Goal: Task Accomplishment & Management: Manage account settings

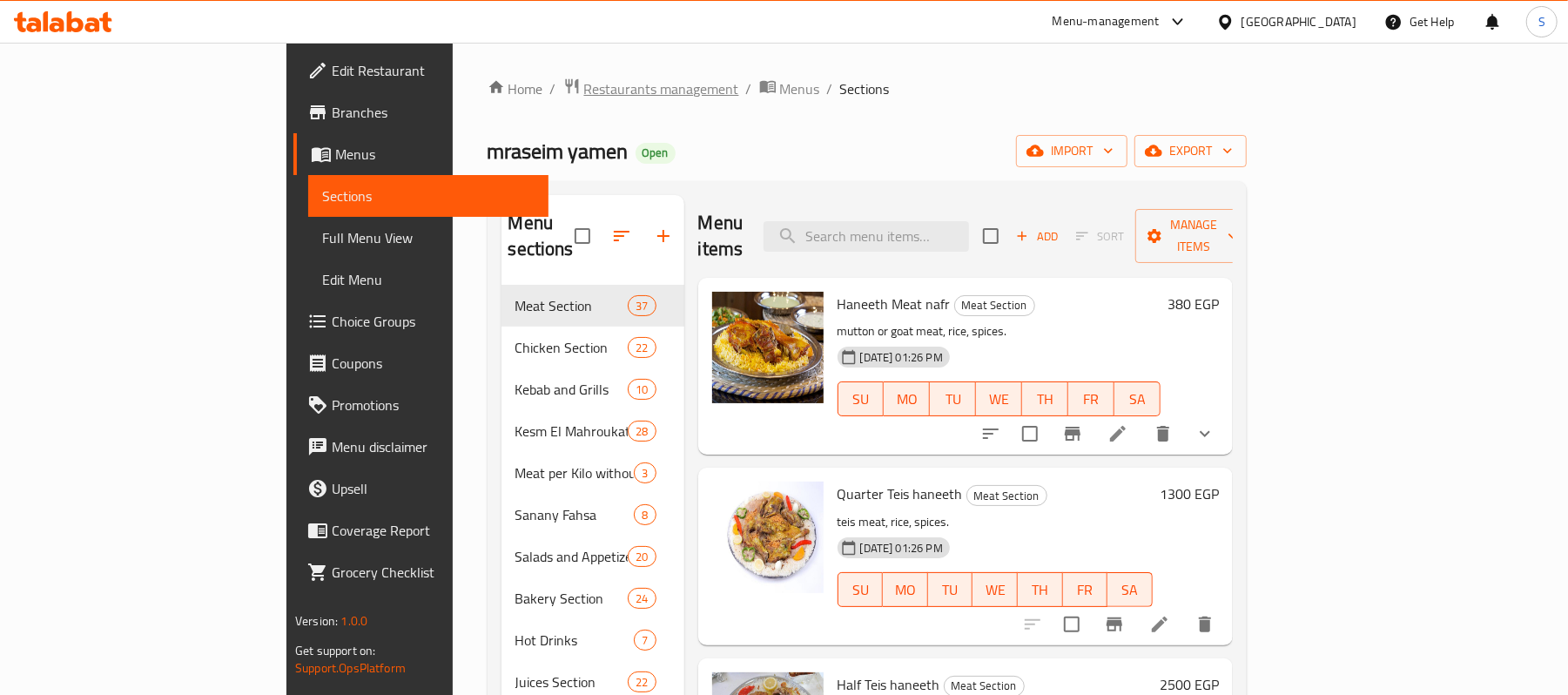
click at [584, 97] on span "Restaurants management" at bounding box center [661, 89] width 155 height 21
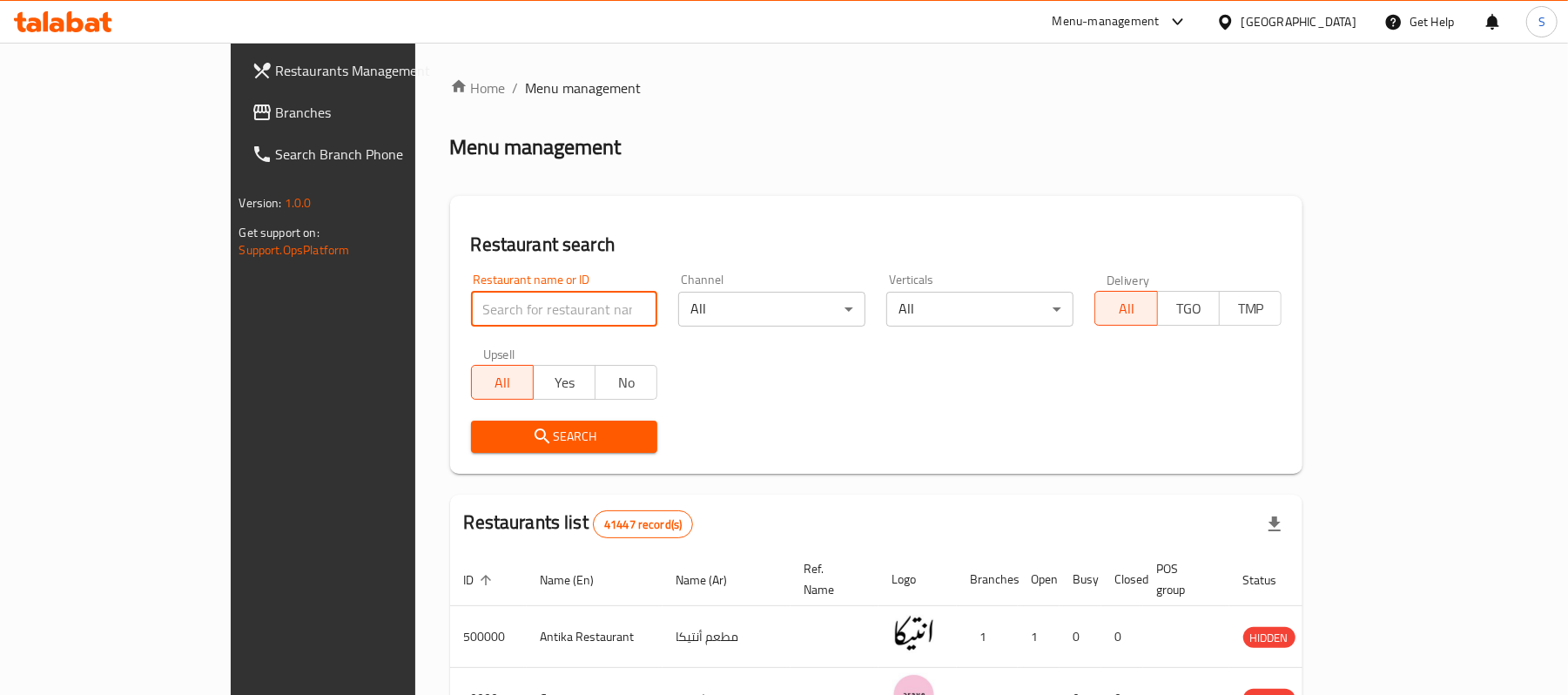
click at [471, 317] on input "search" at bounding box center [565, 310] width 187 height 35
paste input "682839"
type input "682839"
click button "Search" at bounding box center [565, 436] width 187 height 32
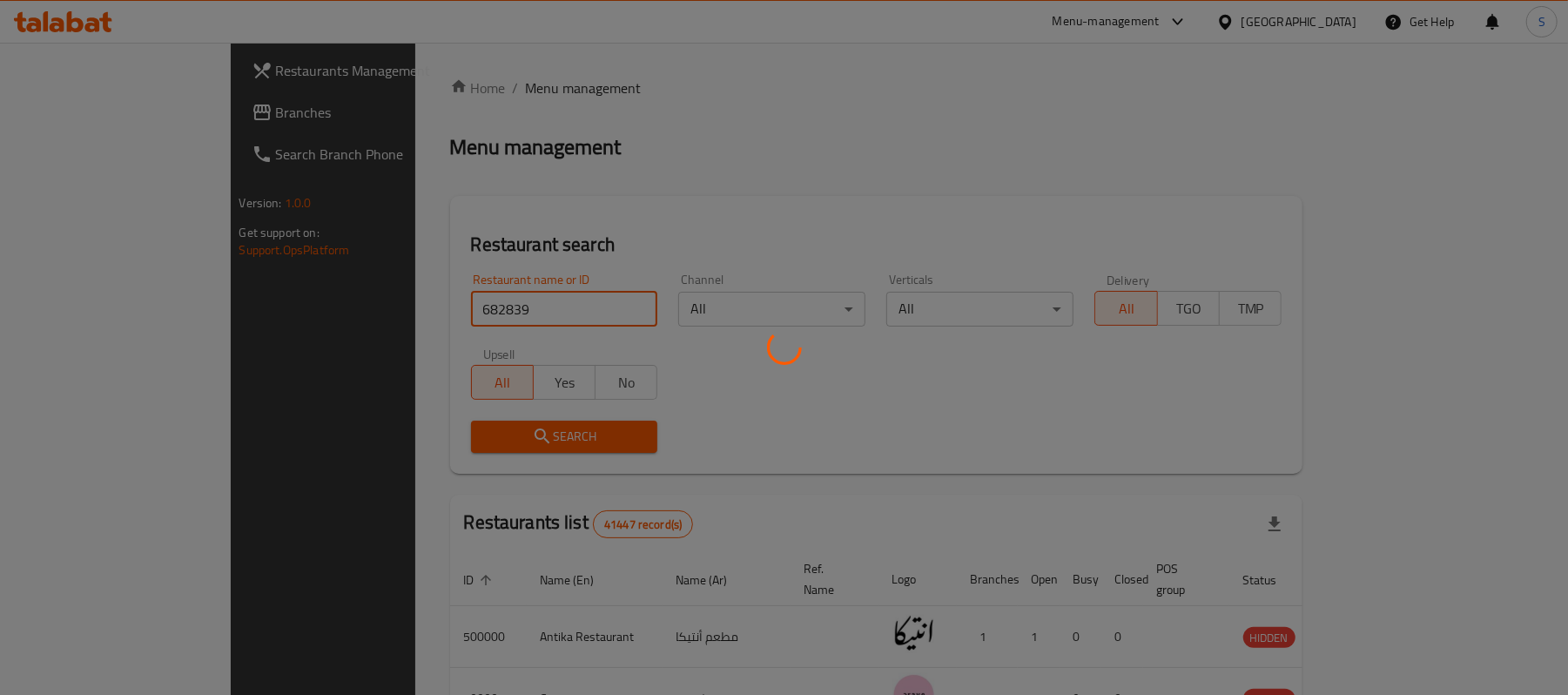
scroll to position [49, 0]
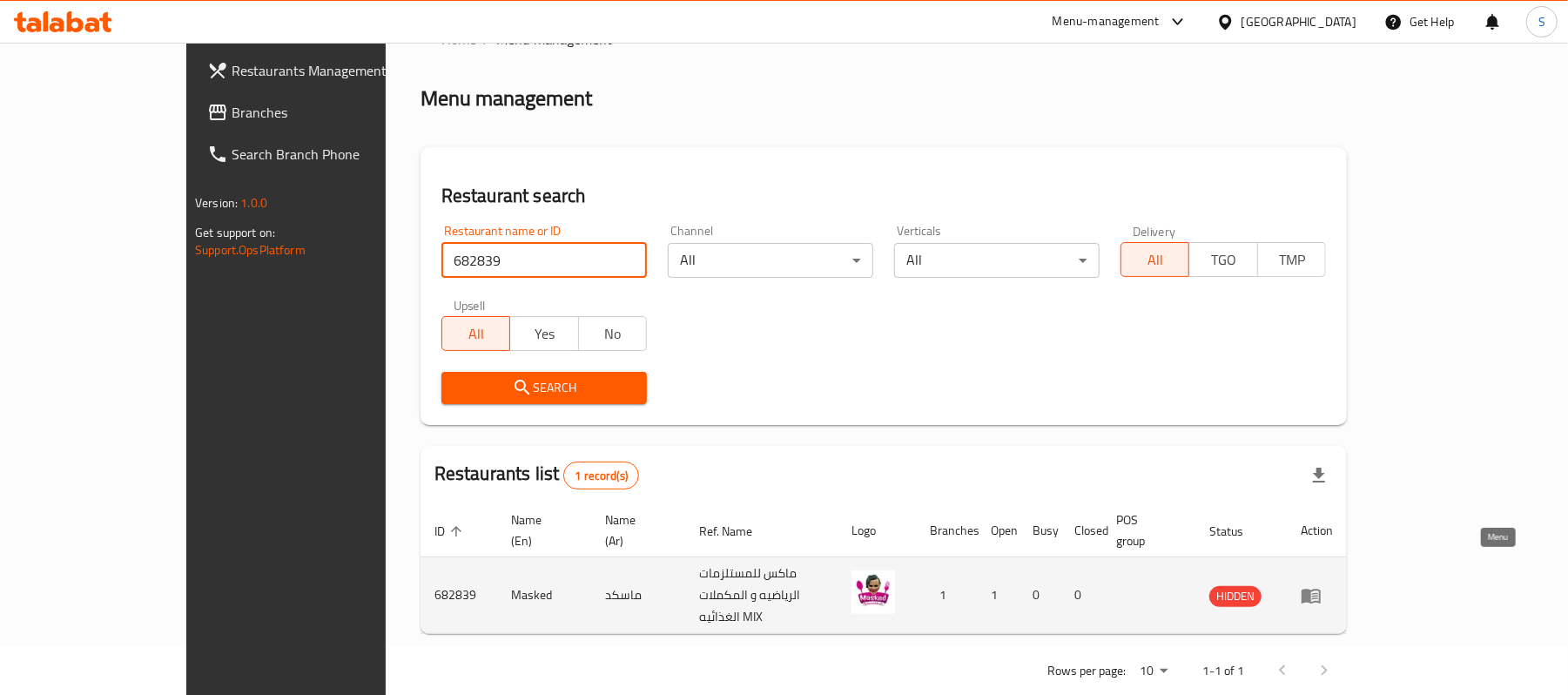
click at [1318, 593] on icon "enhanced table" at bounding box center [1315, 597] width 6 height 7
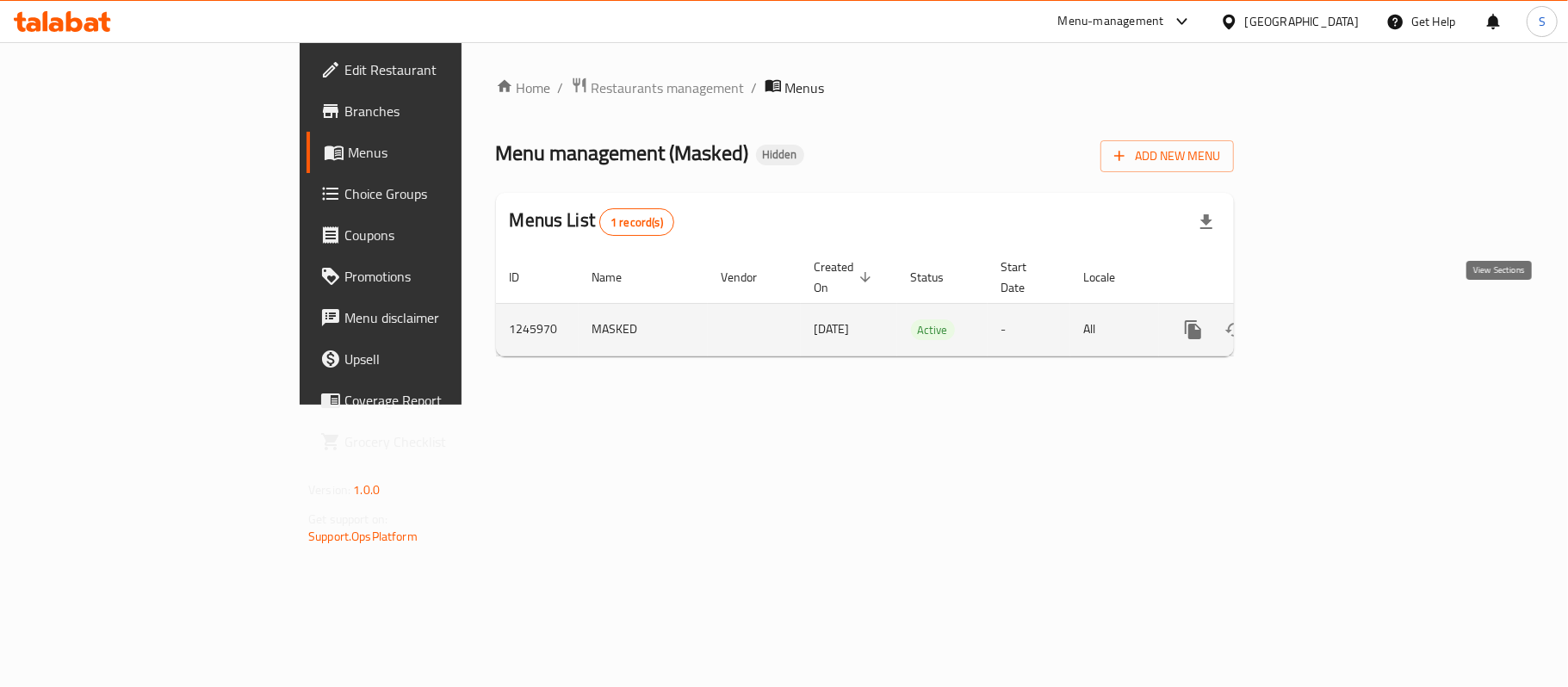
click at [1338, 310] on link "enhanced table" at bounding box center [1317, 329] width 41 height 41
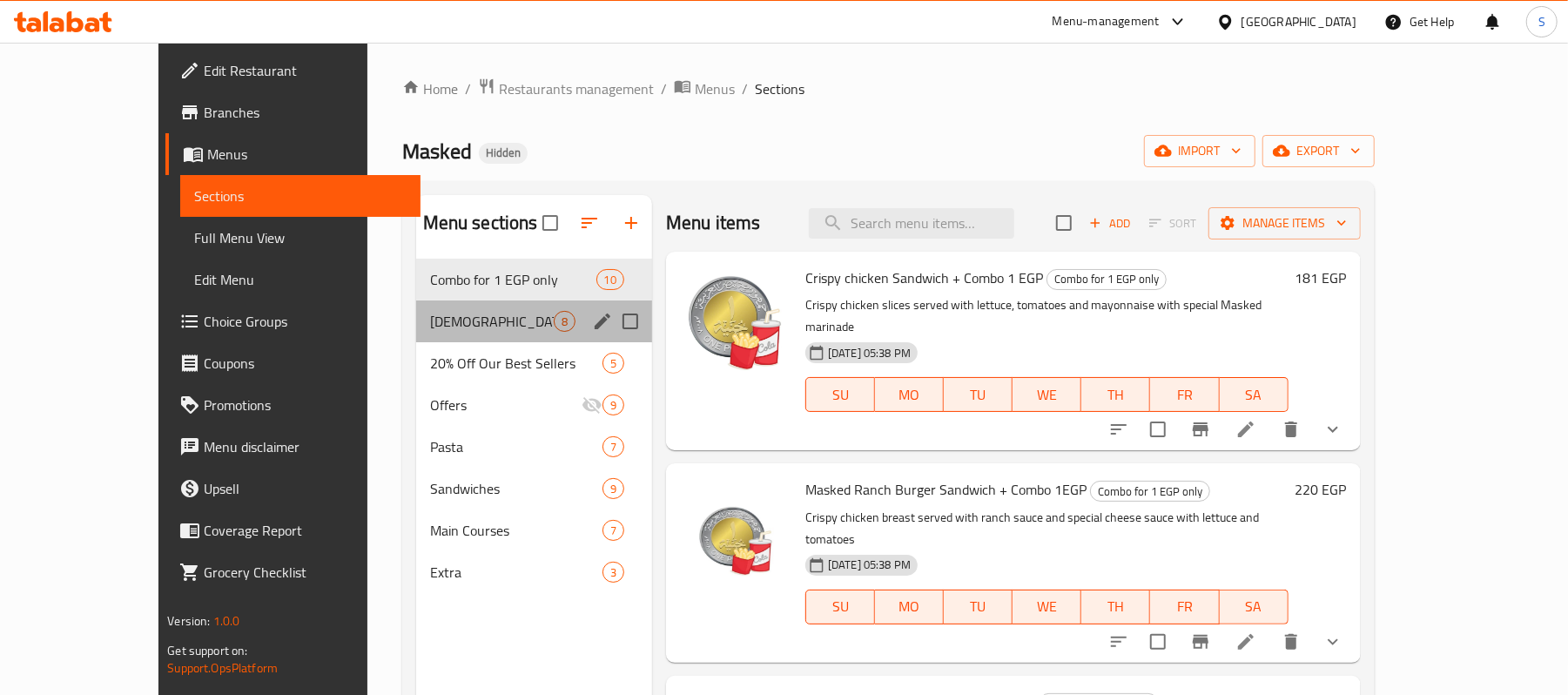
click at [419, 308] on div "Iftar Meals 8" at bounding box center [533, 321] width 236 height 42
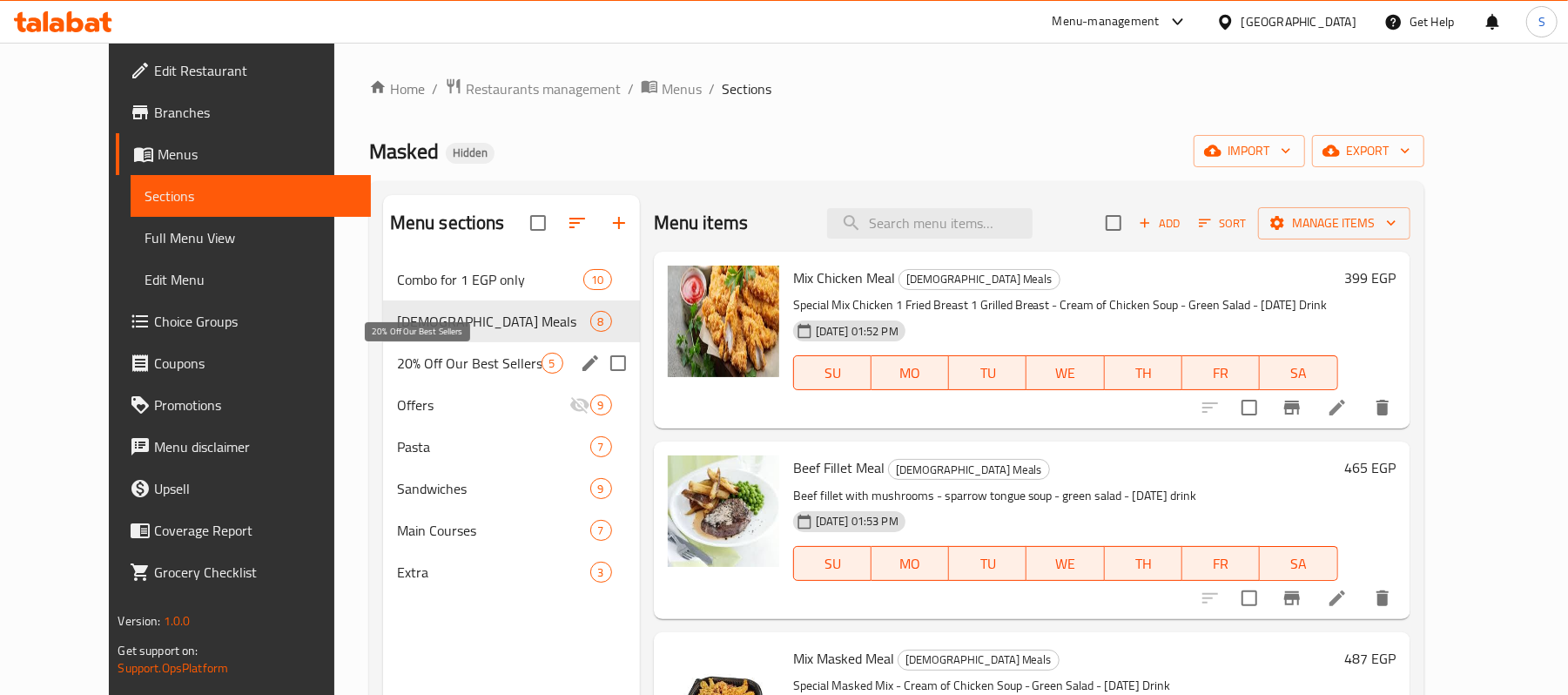
click at [471, 363] on span "20% Off Our Best Sellers" at bounding box center [470, 363] width 144 height 21
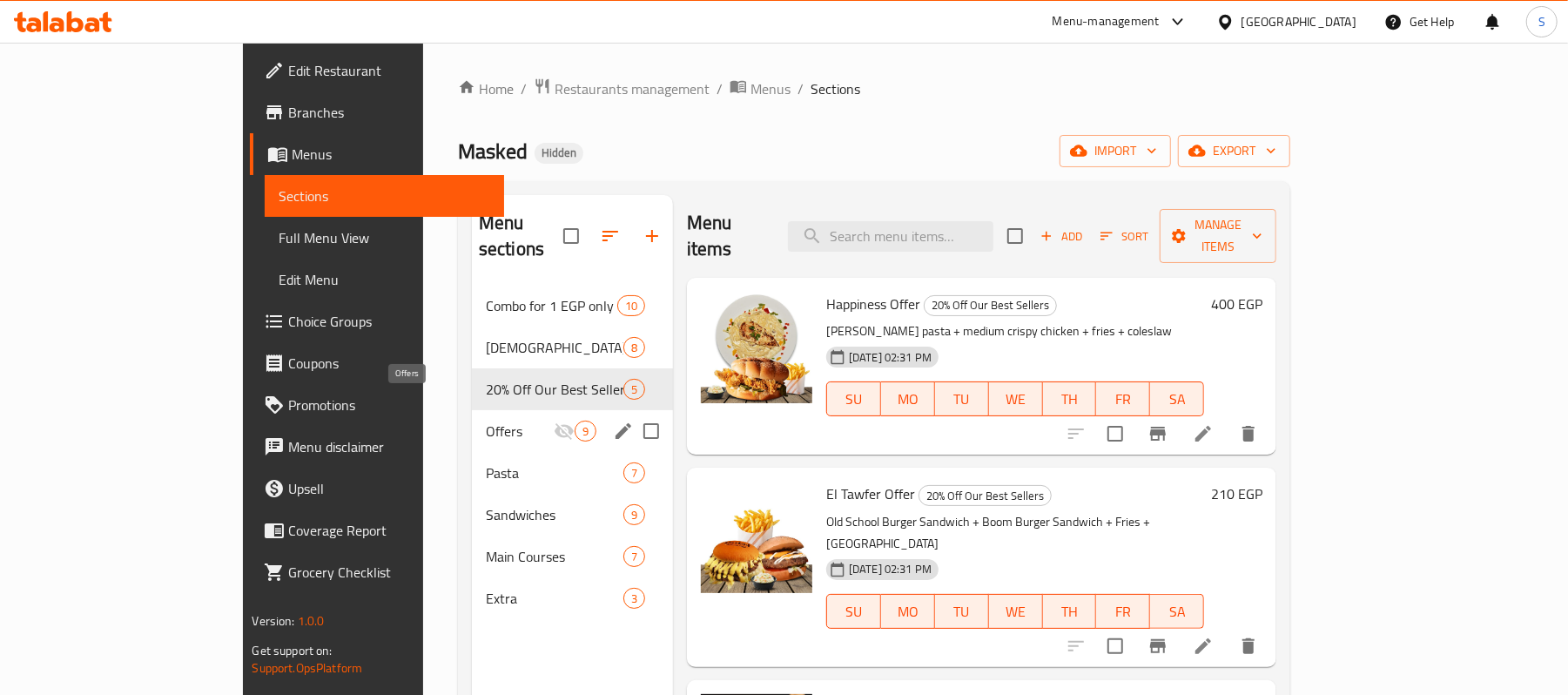
click at [486, 421] on span "Offers" at bounding box center [520, 431] width 68 height 21
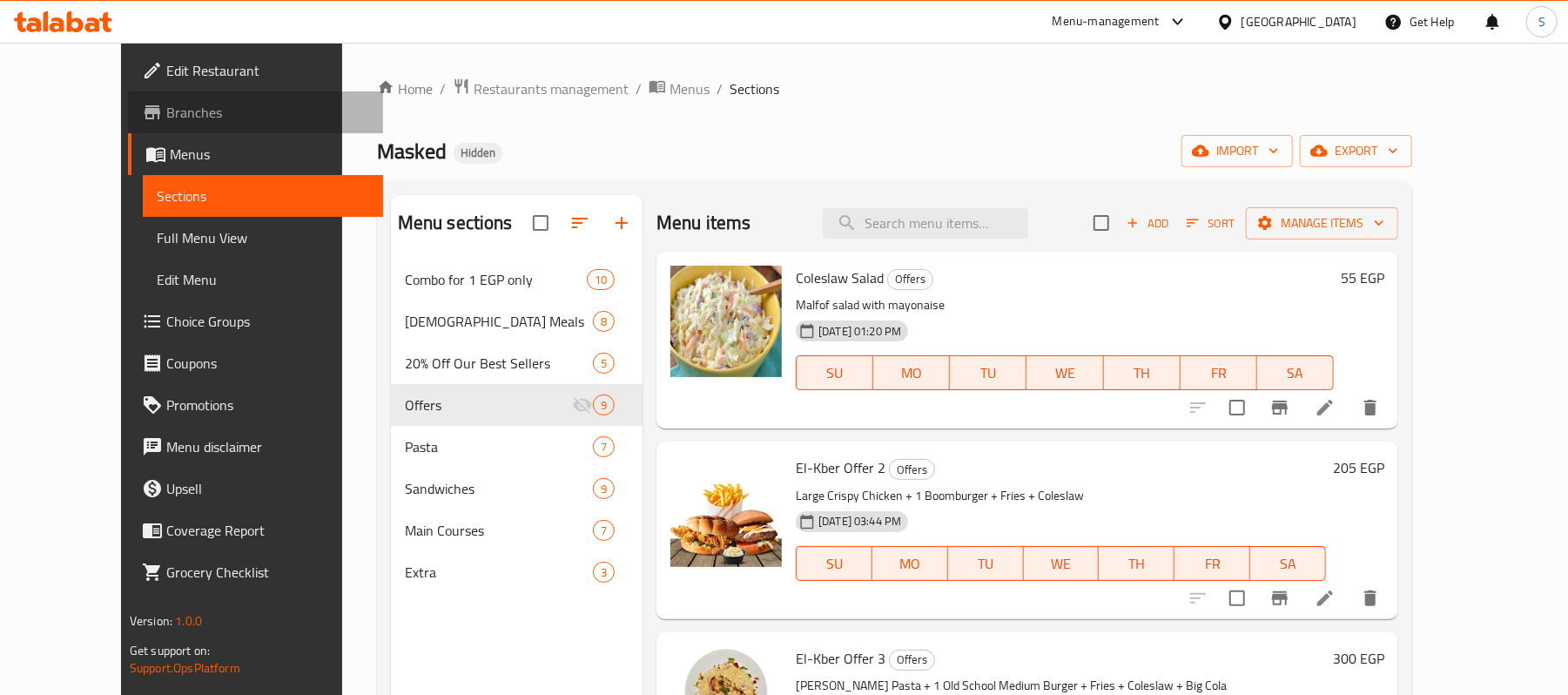
click at [167, 106] on span "Branches" at bounding box center [268, 112] width 203 height 21
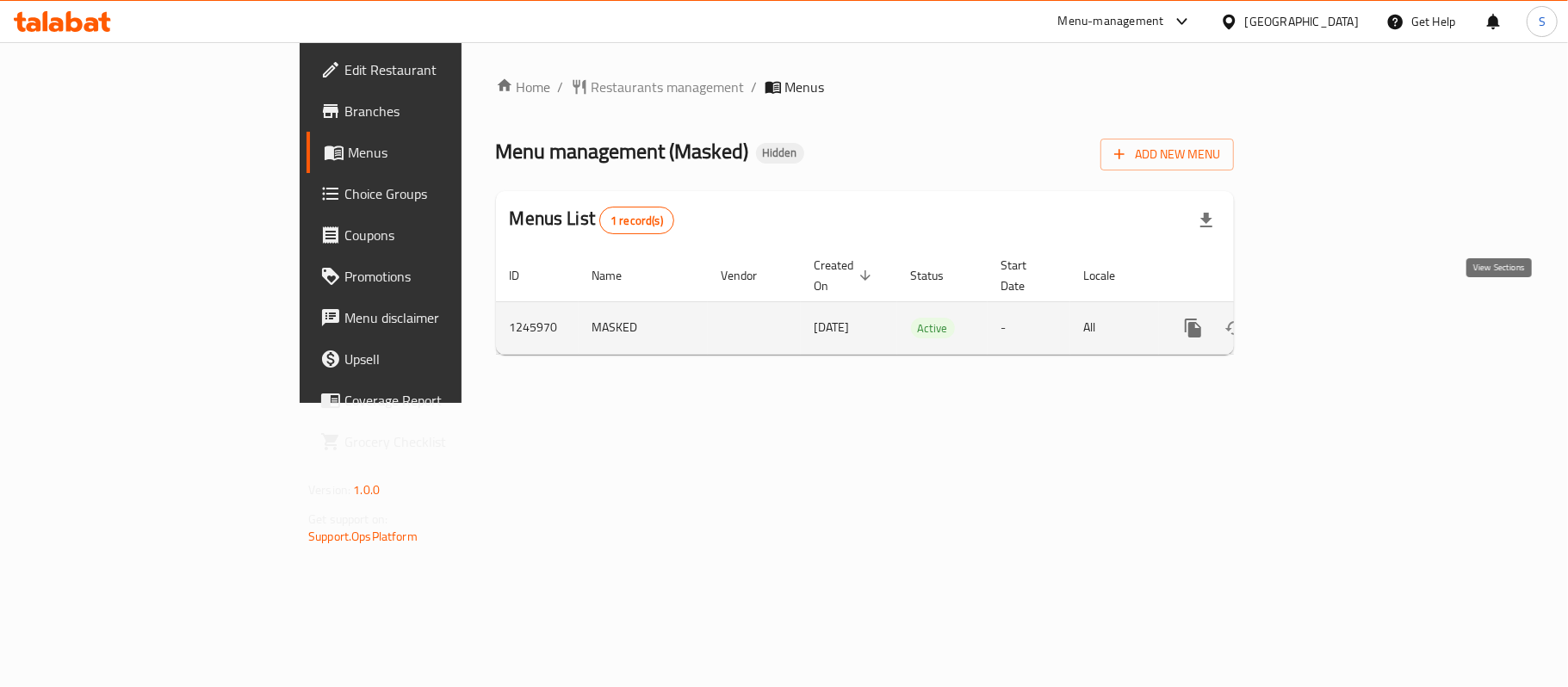
click at [1338, 308] on link "enhanced table" at bounding box center [1317, 328] width 41 height 41
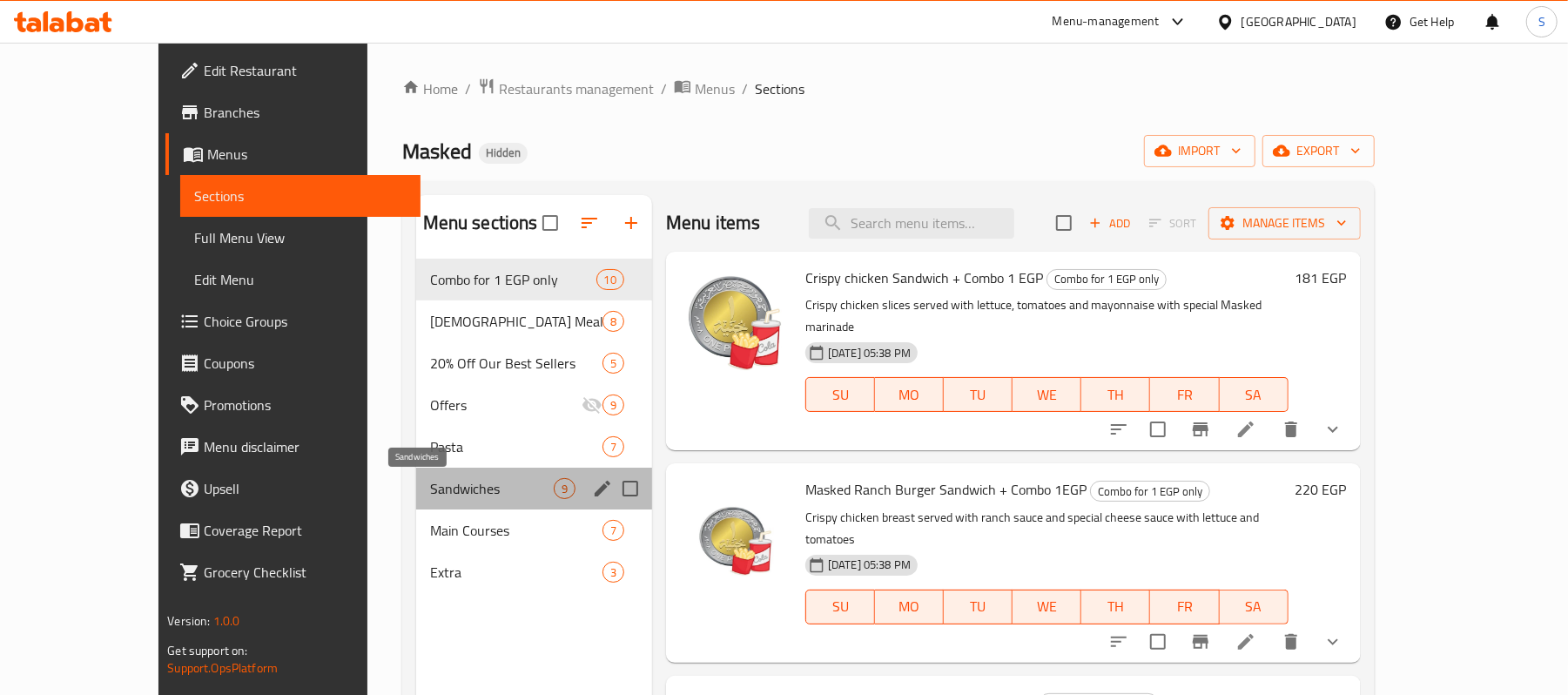
click at [430, 492] on span "Sandwiches" at bounding box center [491, 488] width 123 height 21
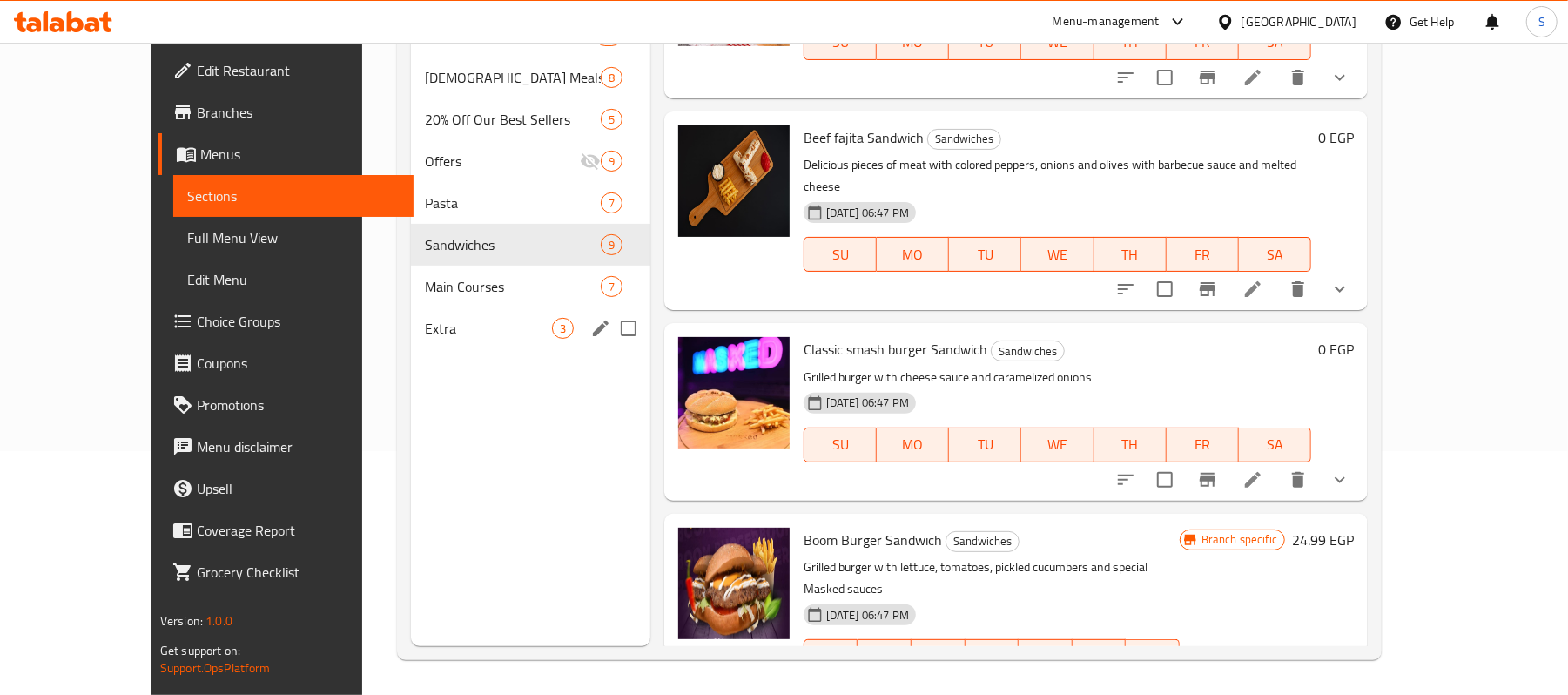
scroll to position [129, 0]
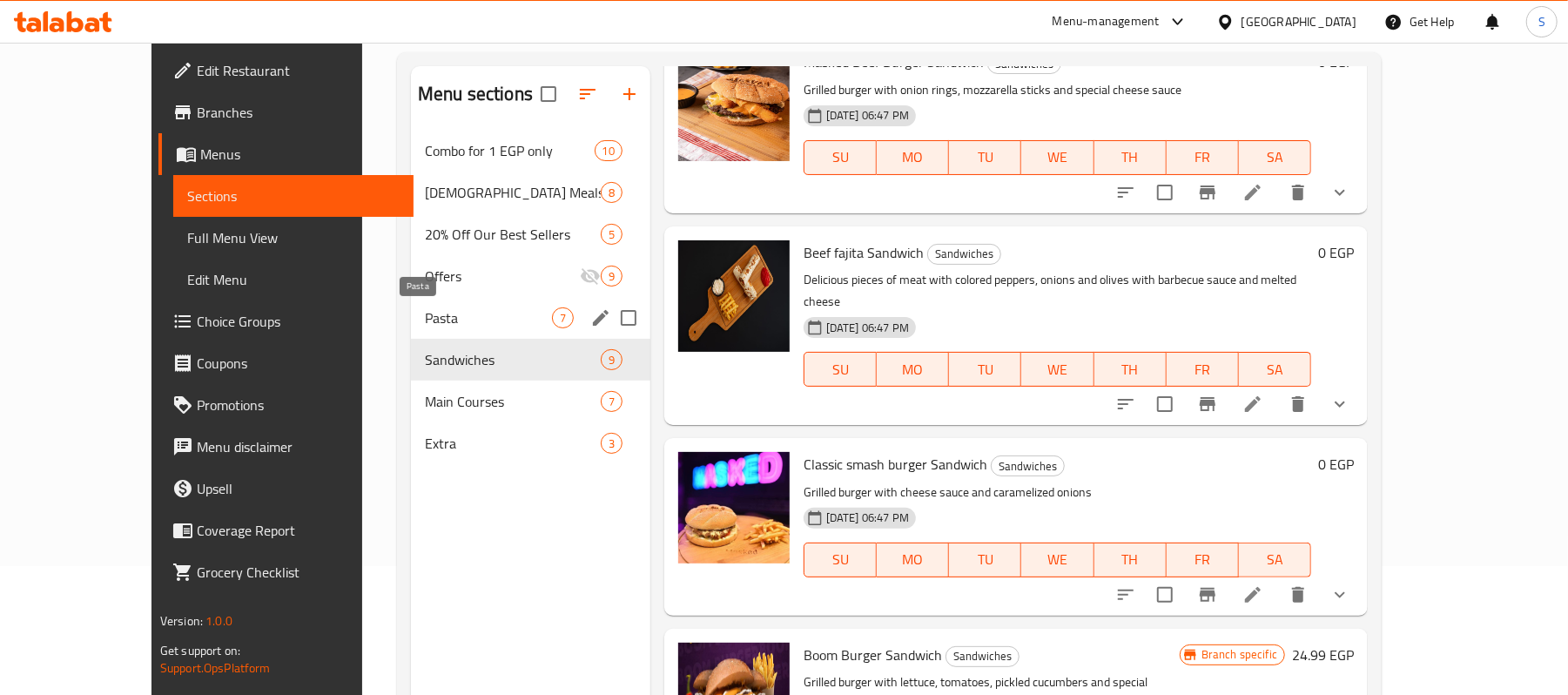
click at [451, 318] on span "Pasta" at bounding box center [488, 318] width 127 height 21
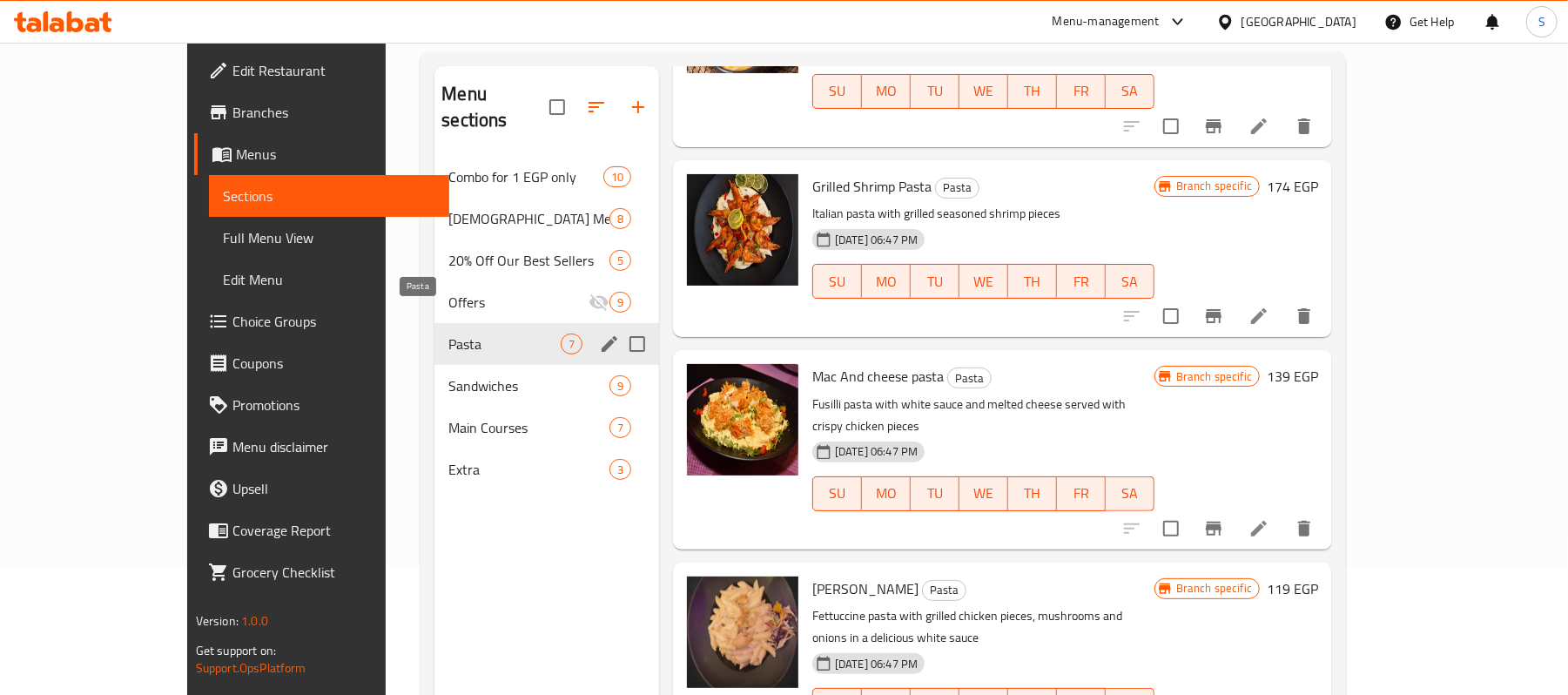
scroll to position [679, 0]
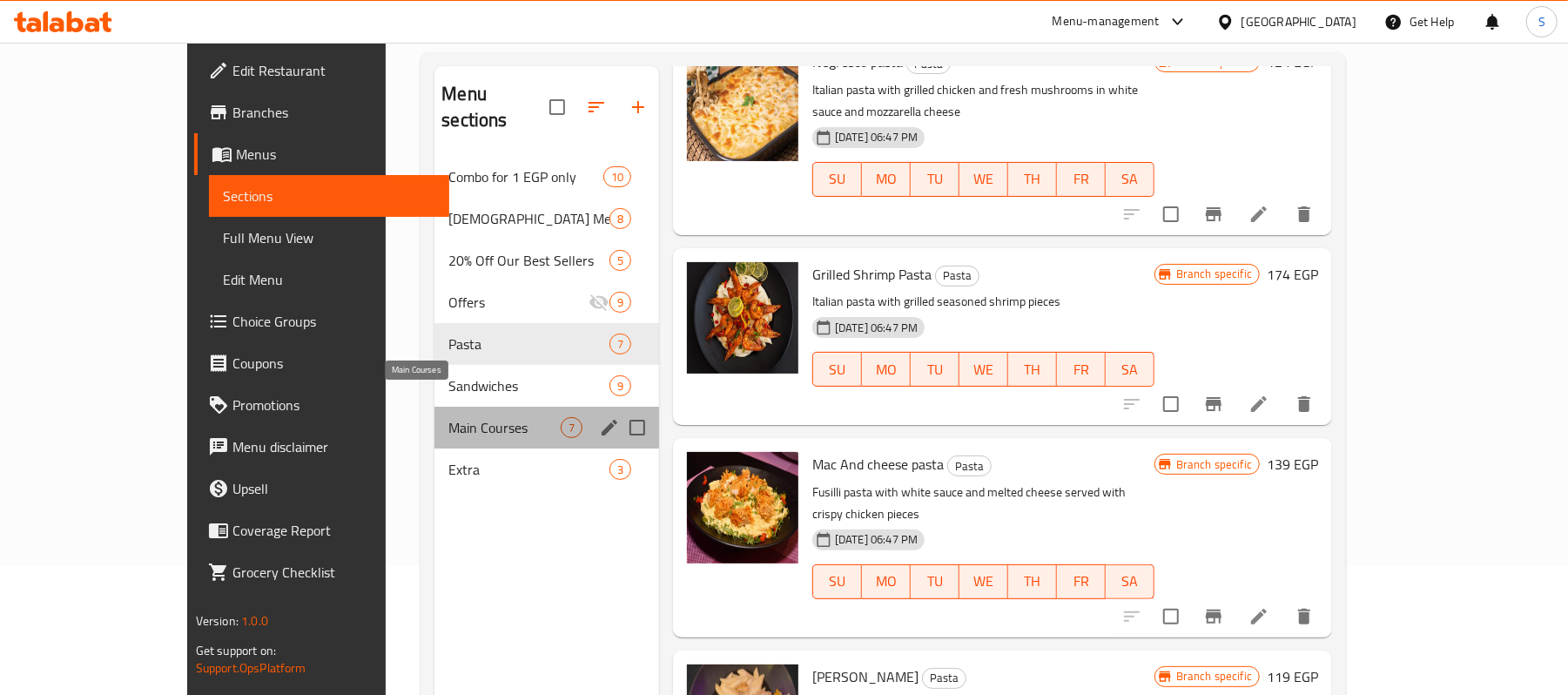
click at [448, 417] on span "Main Courses" at bounding box center [504, 427] width 112 height 21
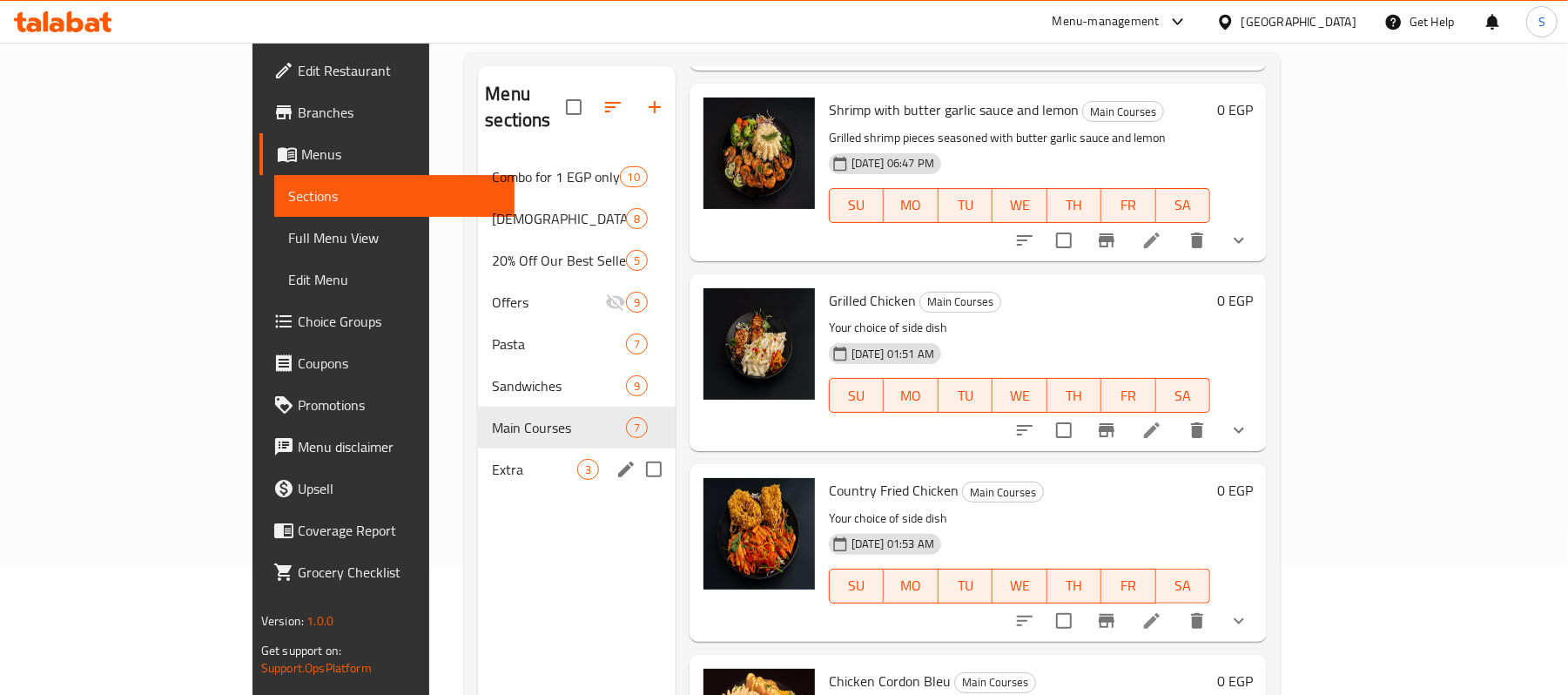
click at [478, 457] on div "Extra 3" at bounding box center [576, 469] width 196 height 42
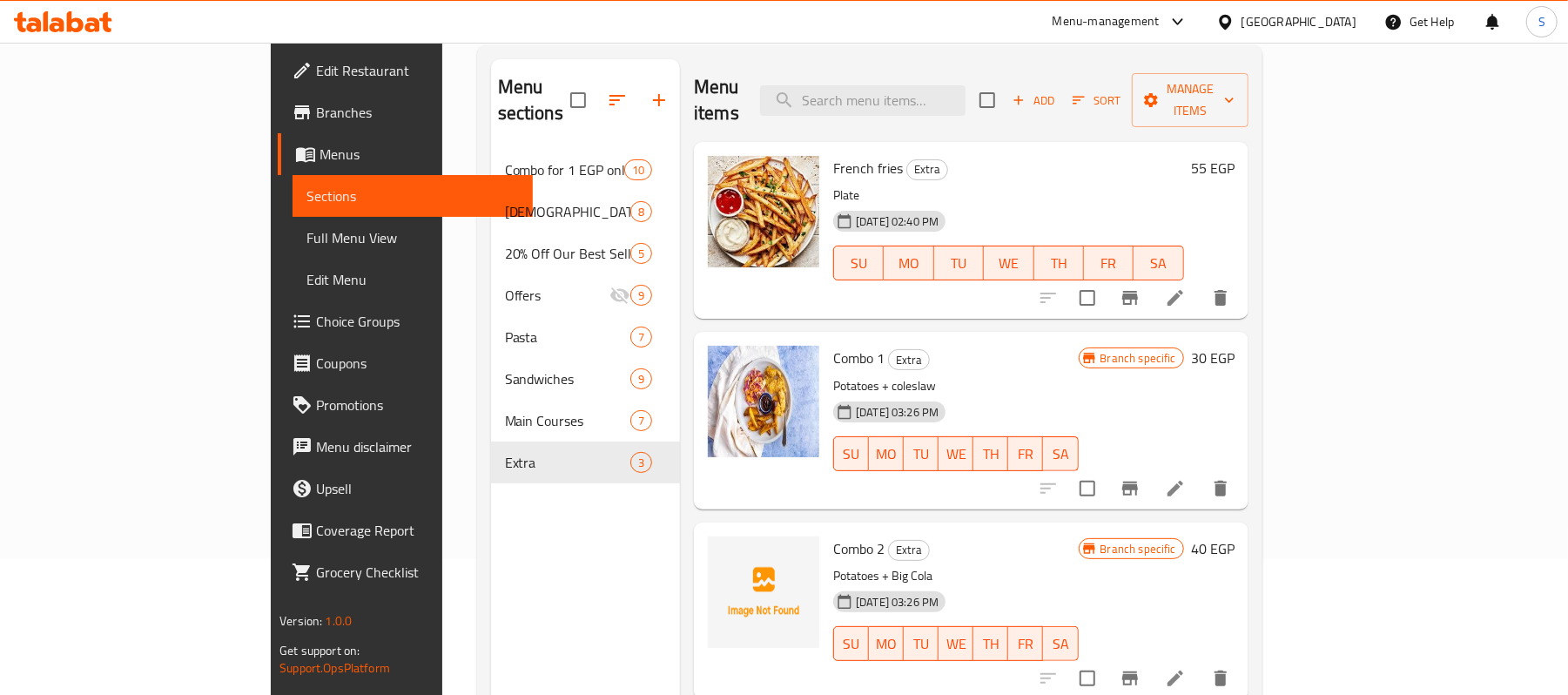
scroll to position [245, 0]
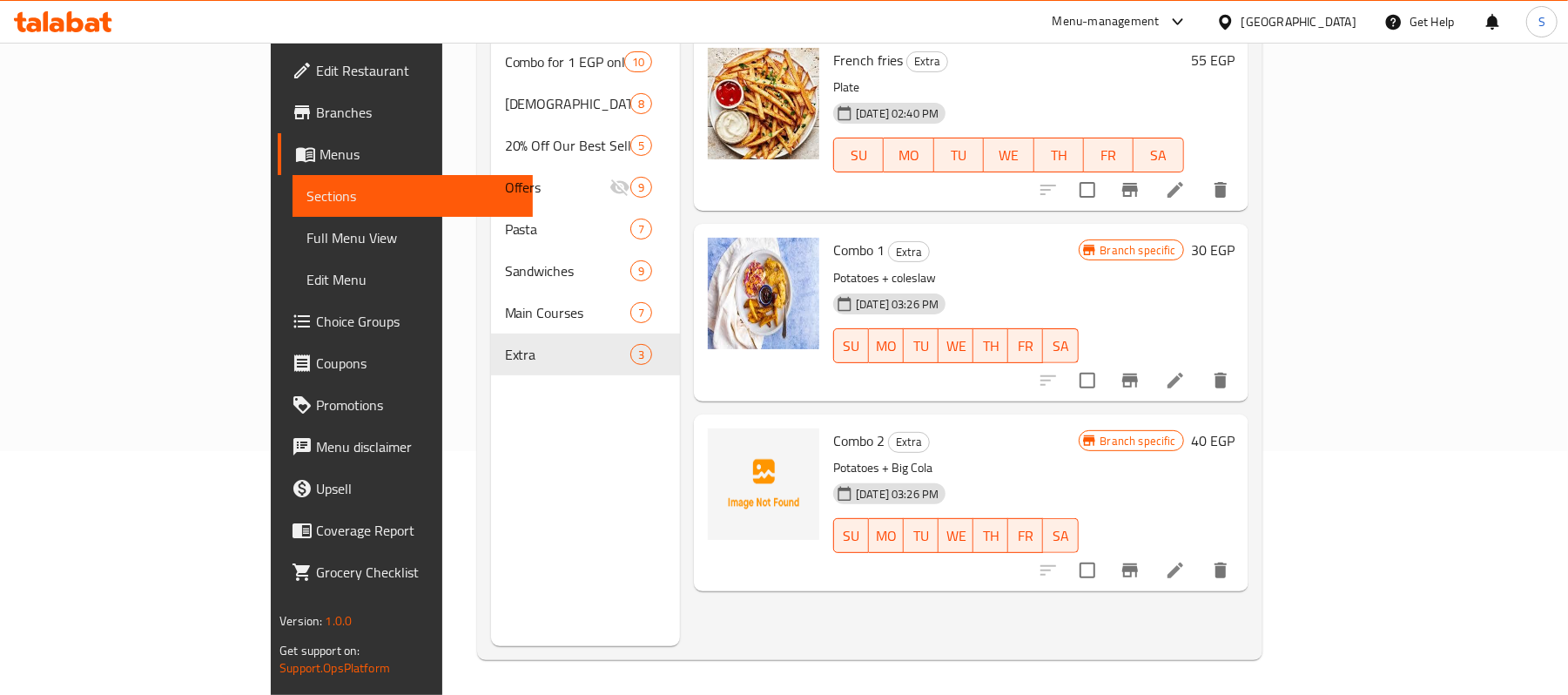
click at [316, 106] on span "Branches" at bounding box center [417, 112] width 203 height 21
